Goal: Navigation & Orientation: Find specific page/section

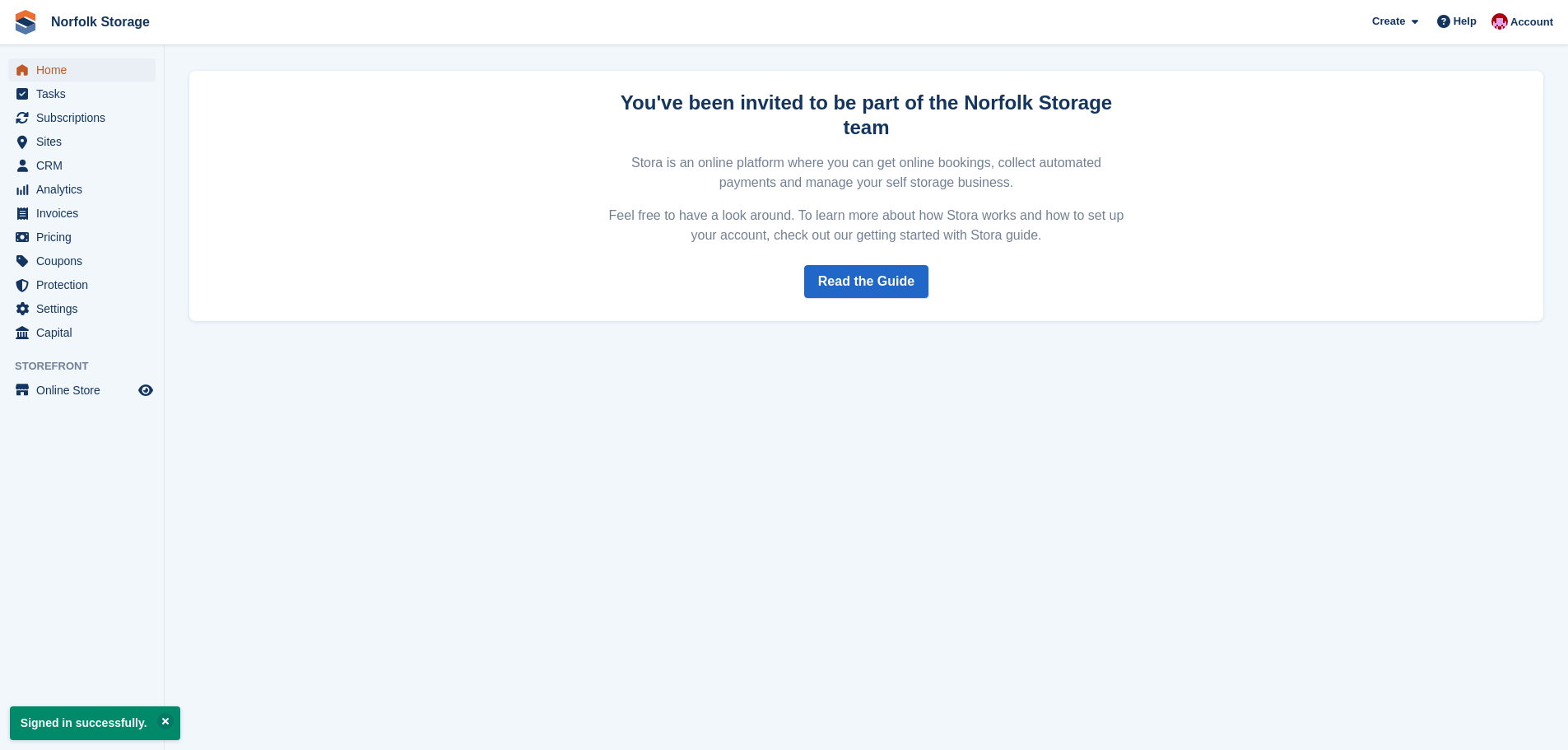
click at [59, 74] on span "Home" at bounding box center [85, 69] width 98 height 23
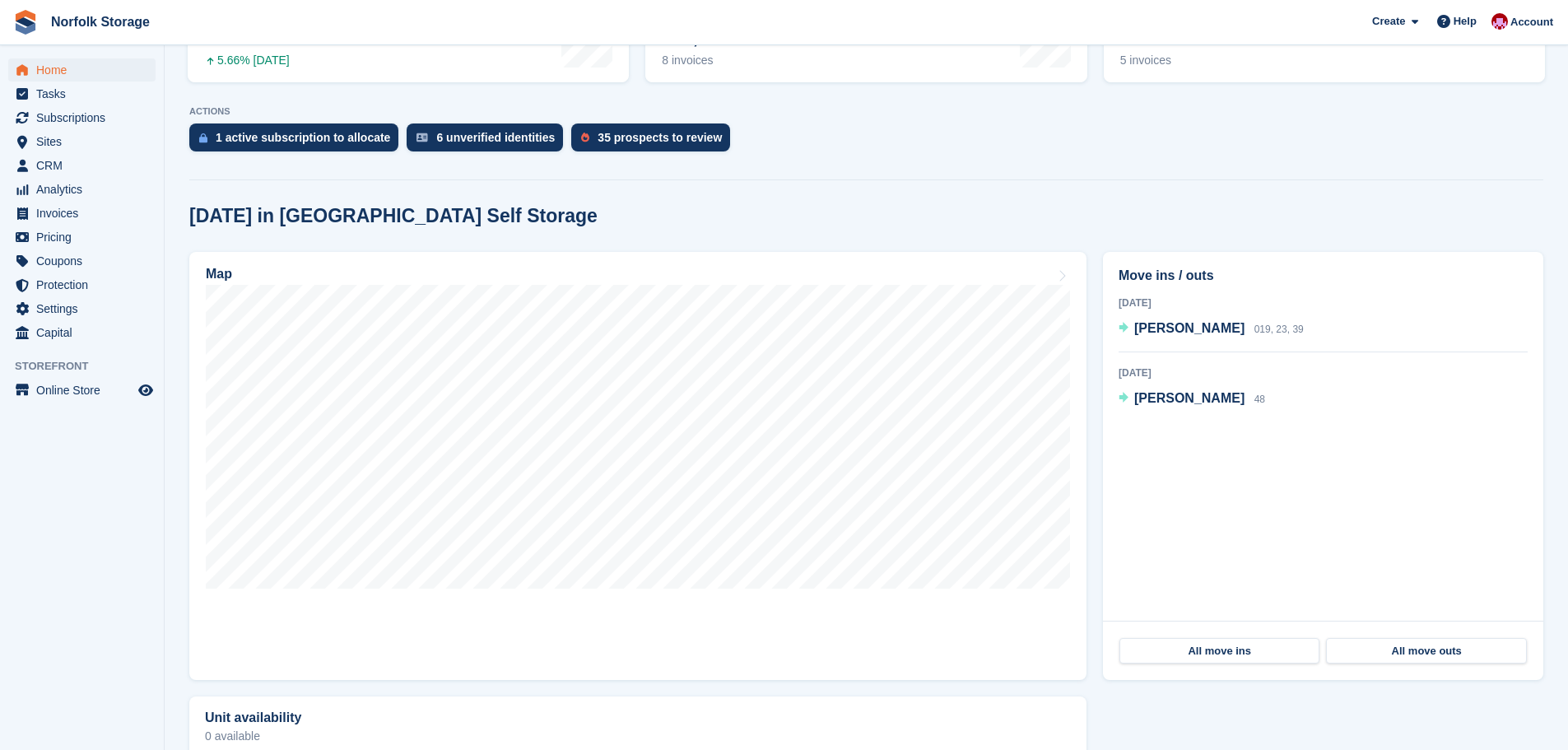
scroll to position [402, 0]
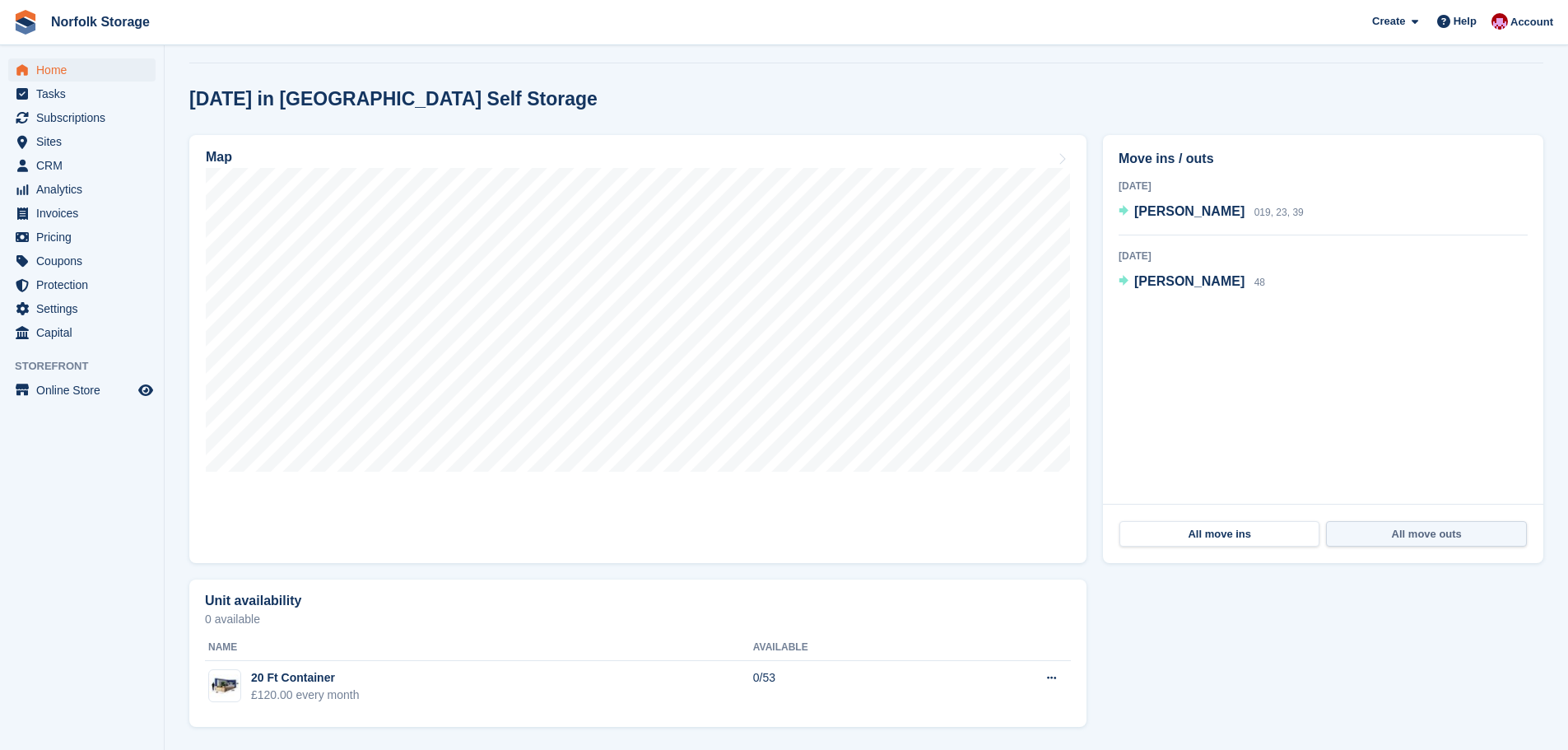
click at [1393, 538] on link "All move outs" at bounding box center [1426, 534] width 200 height 27
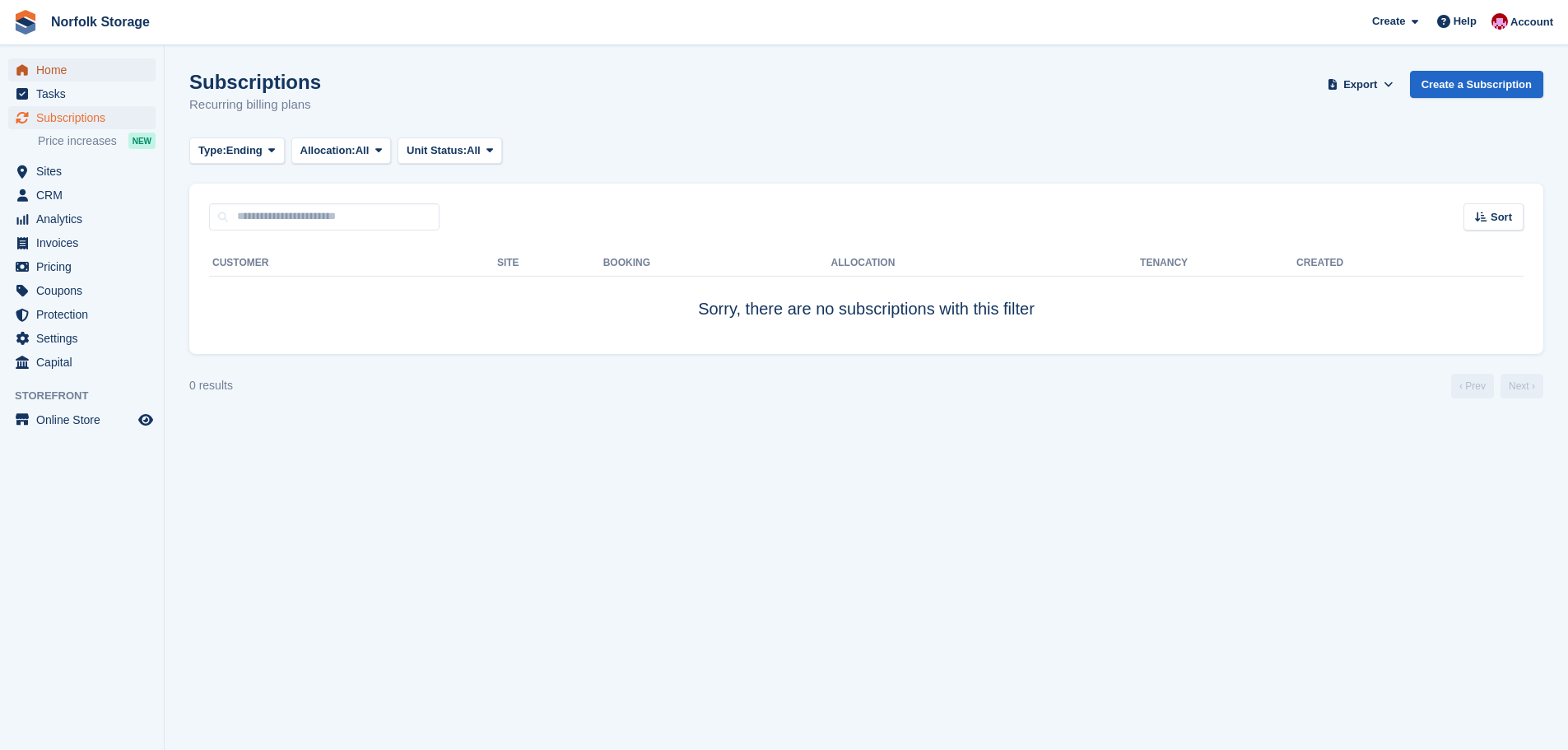
click at [60, 75] on span "Home" at bounding box center [85, 69] width 98 height 23
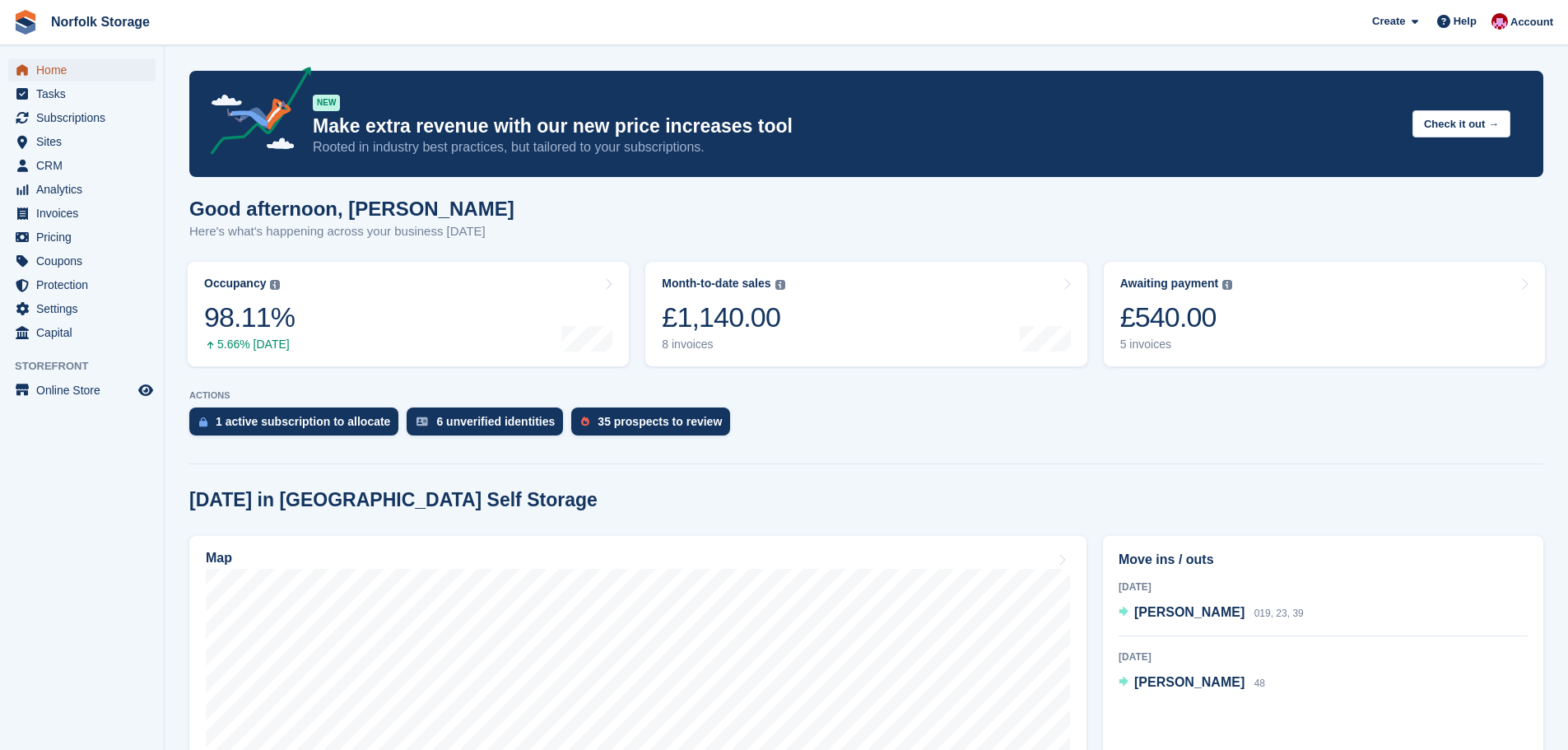
click at [45, 73] on span "Home" at bounding box center [85, 69] width 98 height 23
